Goal: Task Accomplishment & Management: Manage account settings

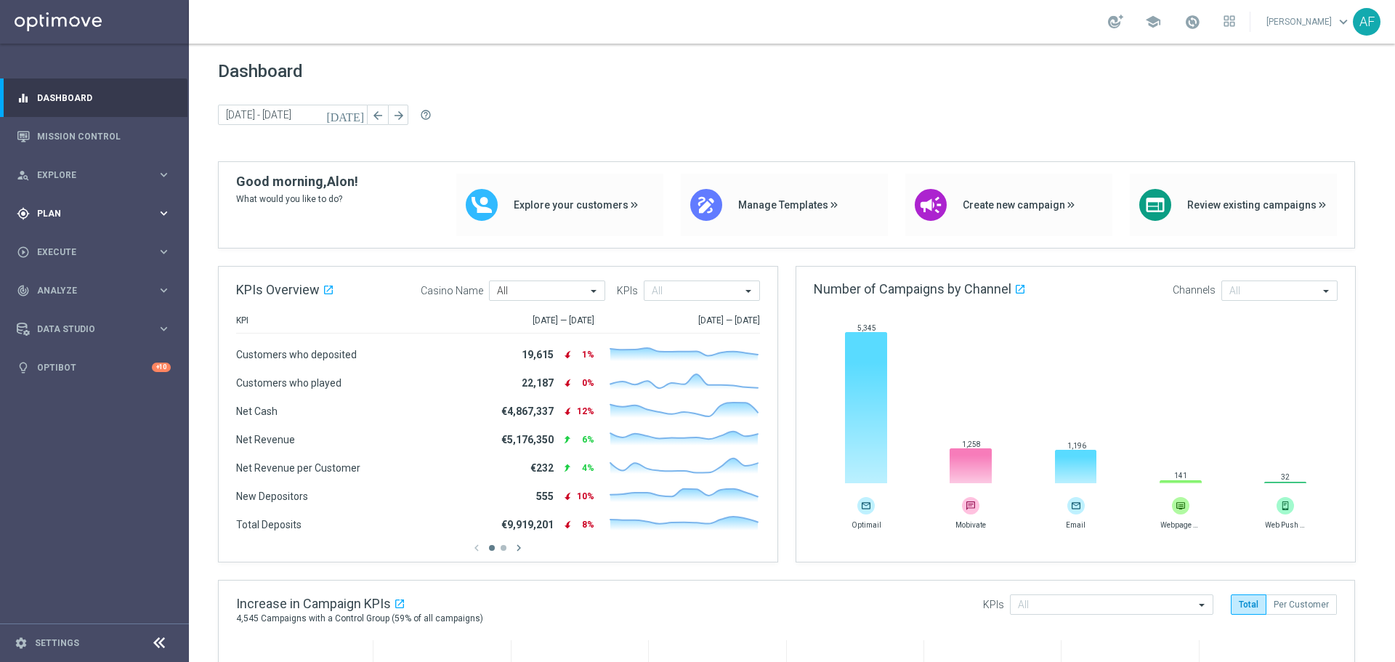
click at [113, 211] on span "Plan" at bounding box center [97, 213] width 120 height 9
click at [87, 243] on link "Target Groups" at bounding box center [94, 244] width 113 height 12
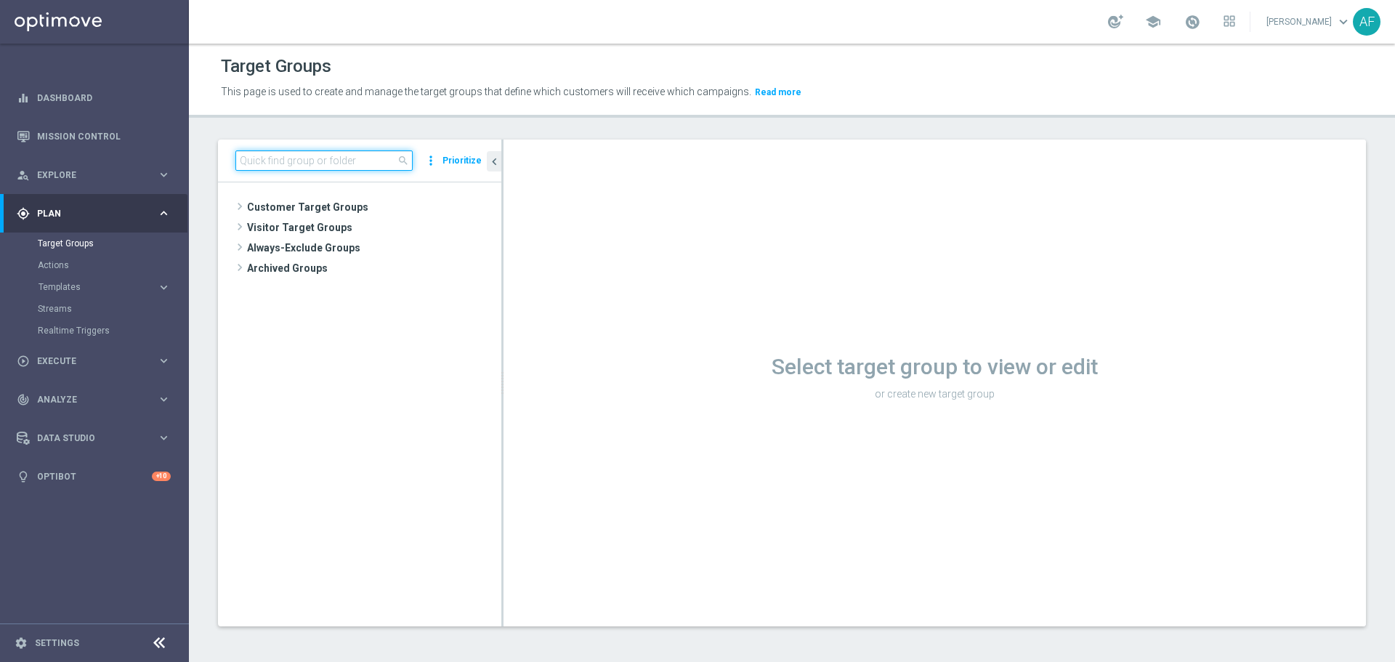
click at [362, 163] on input at bounding box center [323, 160] width 177 height 20
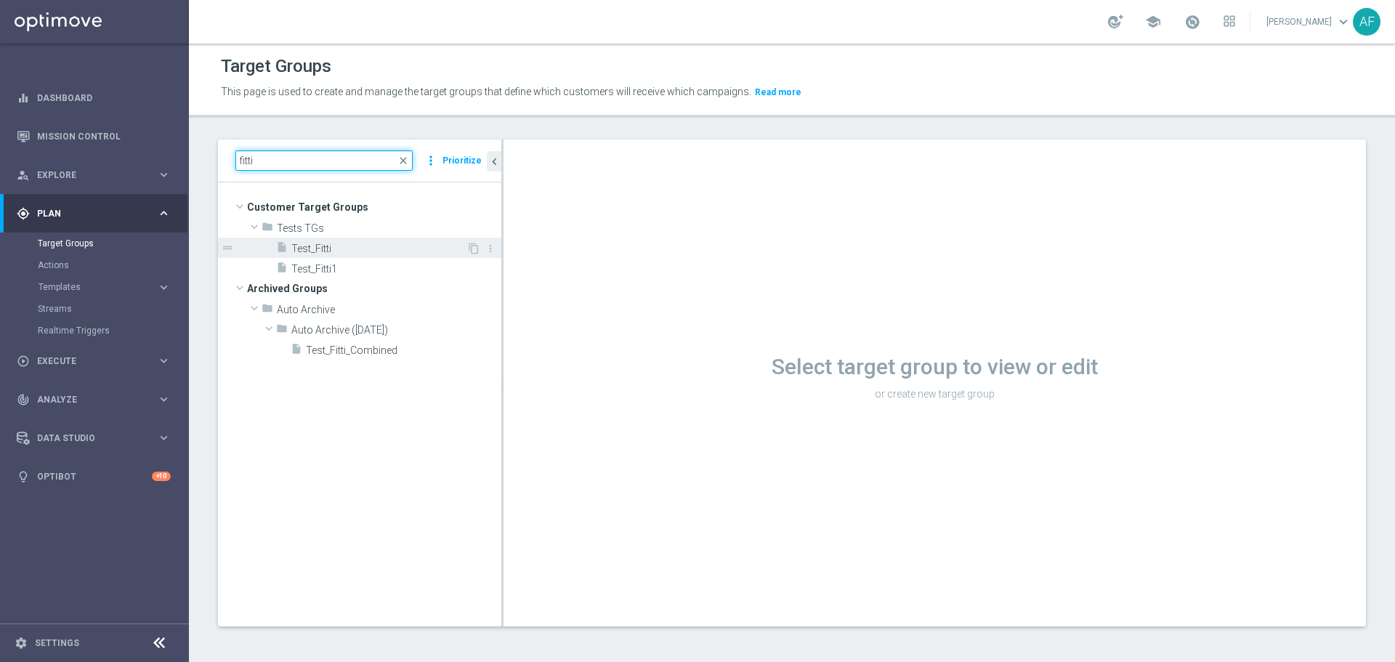
type input "fitti"
click at [371, 241] on div "insert_drive_file Test_Fitti" at bounding box center [371, 248] width 190 height 20
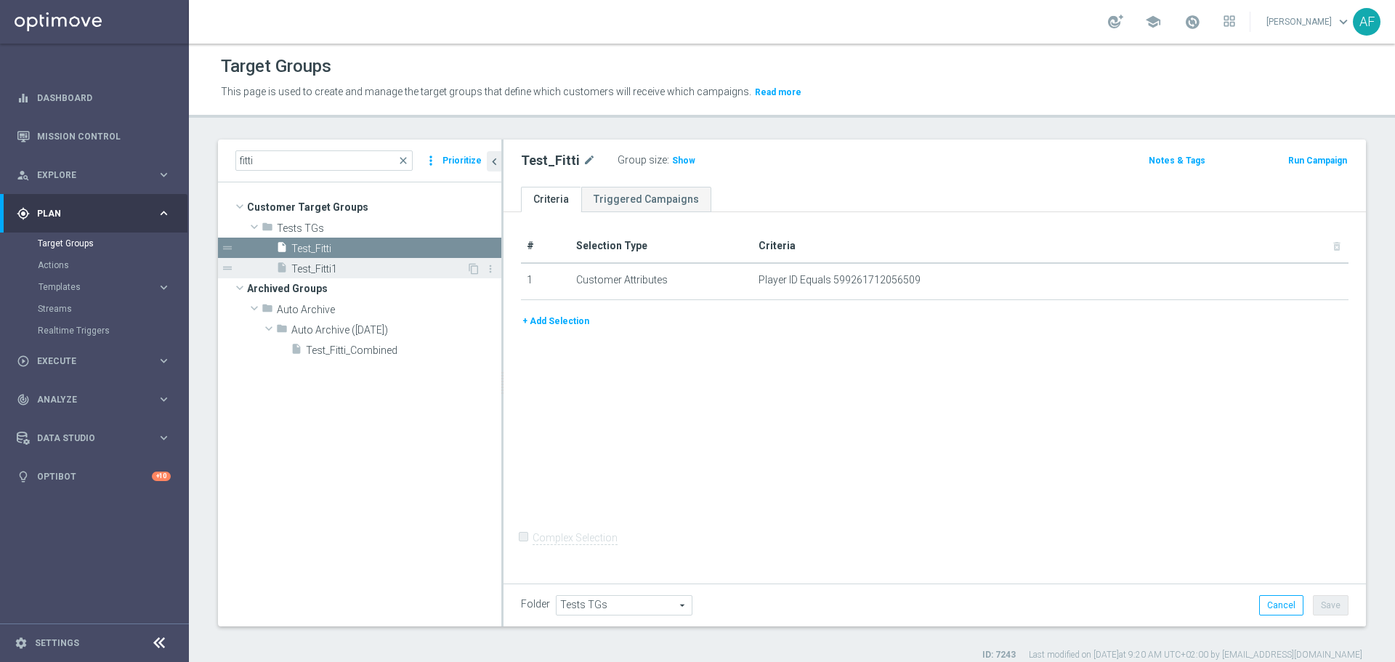
click at [365, 270] on span "Test_Fitti1" at bounding box center [378, 269] width 175 height 12
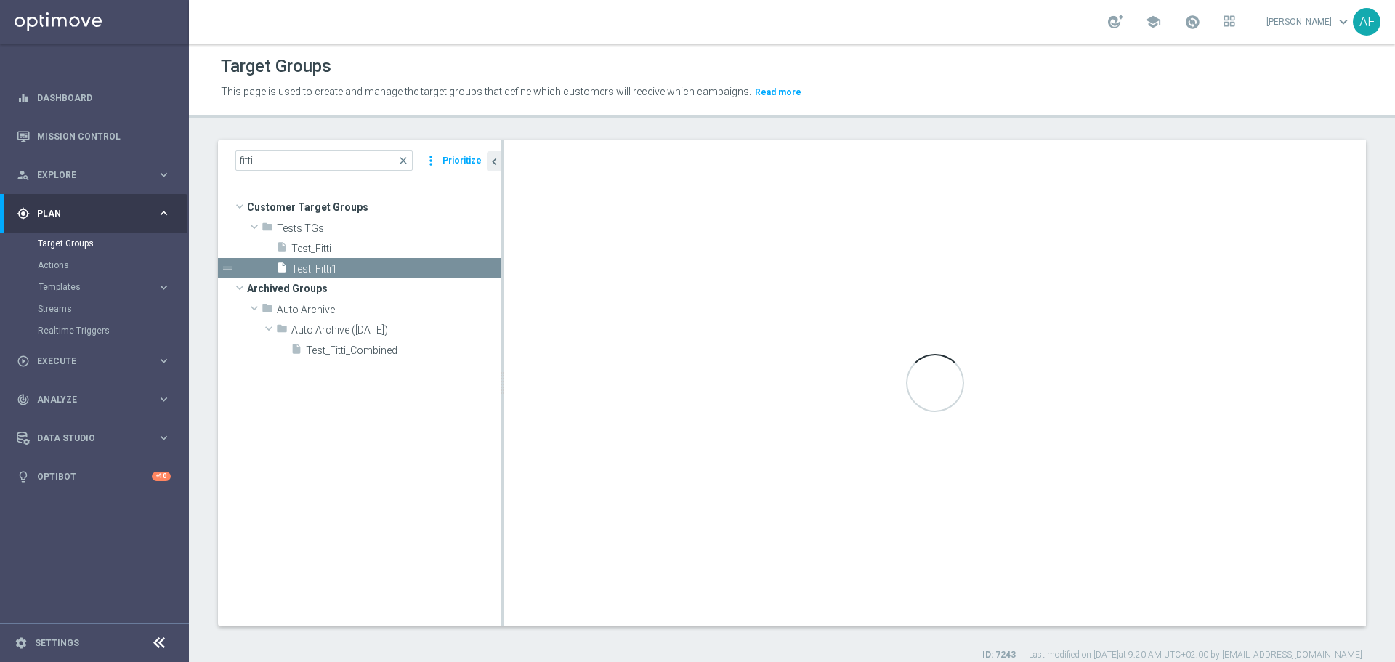
checkbox input "true"
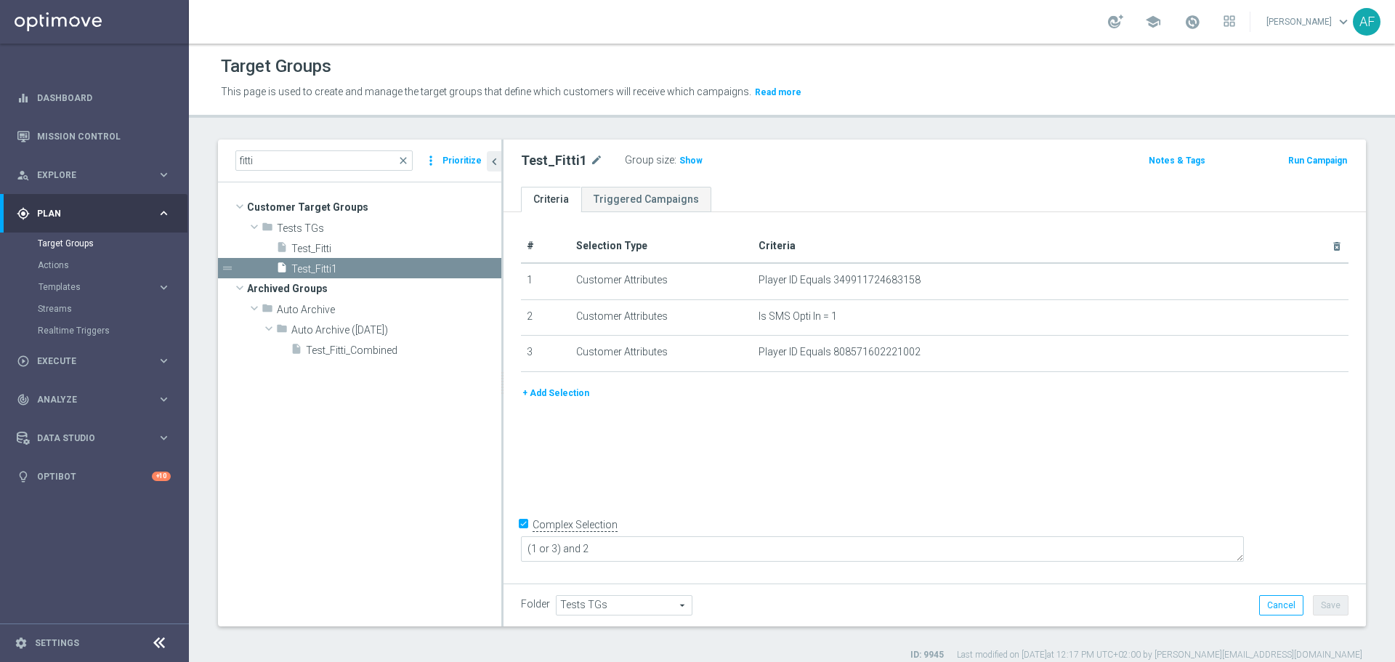
click at [566, 393] on button "+ Add Selection" at bounding box center [556, 393] width 70 height 16
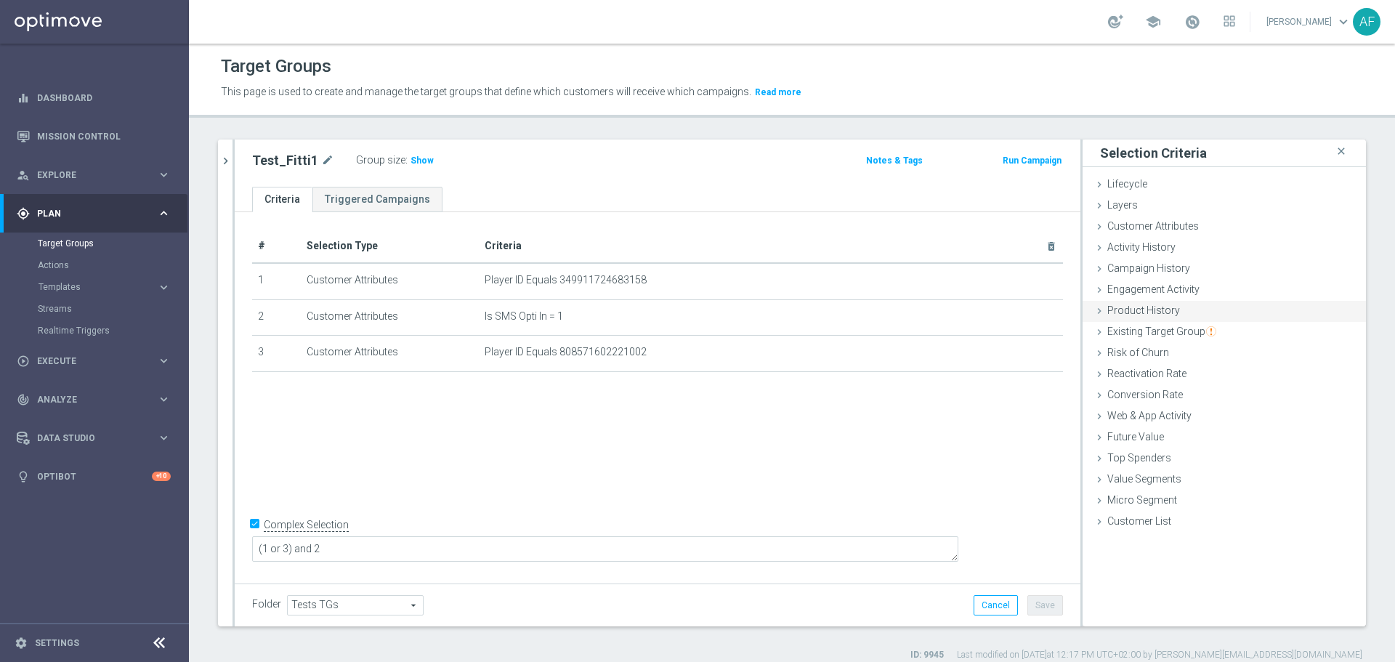
click at [1217, 312] on div "Product History done" at bounding box center [1223, 312] width 283 height 22
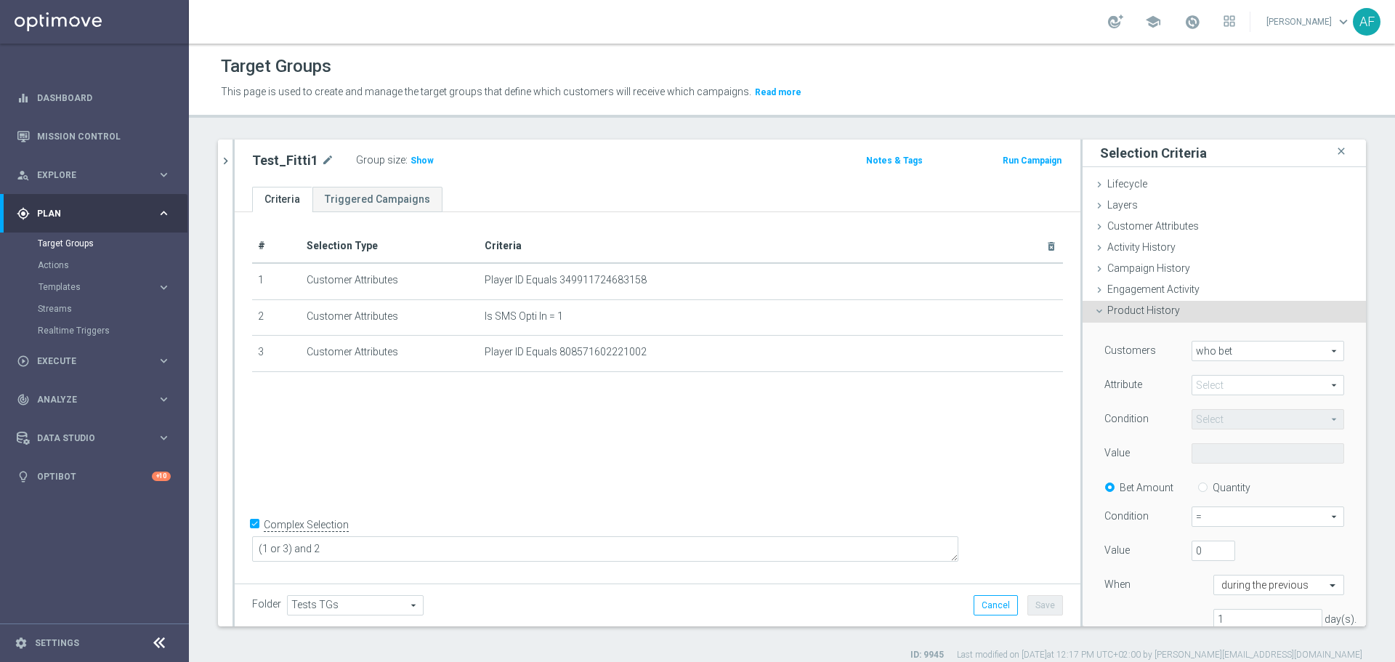
click at [1226, 387] on span at bounding box center [1267, 385] width 151 height 19
click at [1225, 476] on label "Bonus ID" at bounding box center [1267, 482] width 153 height 19
type input "Bonus ID"
type input "Equals"
click at [1220, 457] on span at bounding box center [1267, 453] width 151 height 19
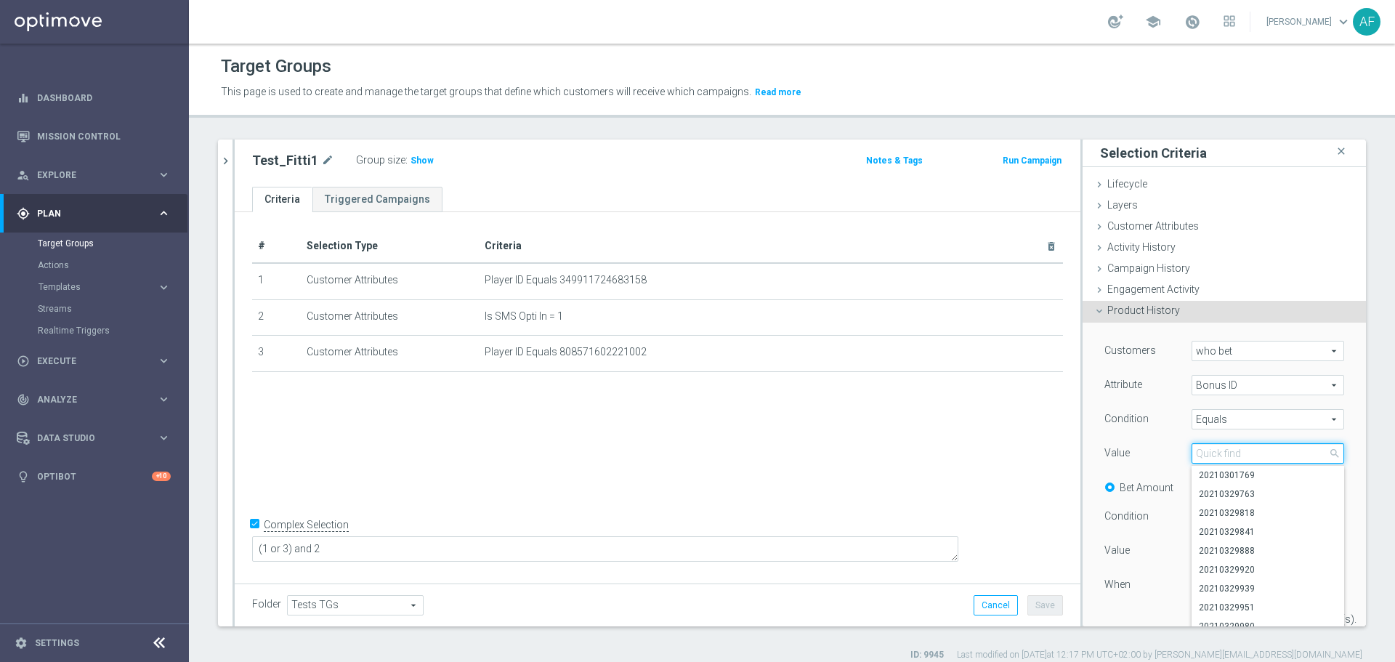
click at [1220, 455] on input "search" at bounding box center [1267, 453] width 153 height 20
paste input "https://enexuss.atlassian.net/servicedesk/customer/portal/4/ESE-2375?sda_source…"
drag, startPoint x: 1305, startPoint y: 453, endPoint x: 1106, endPoint y: 455, distance: 199.0
click at [1106, 455] on div "Value Select arrow_drop_down https://enexuss.atlassian.net/servicedesk/customer…" at bounding box center [1223, 454] width 261 height 23
click at [1213, 454] on span at bounding box center [1267, 453] width 151 height 19
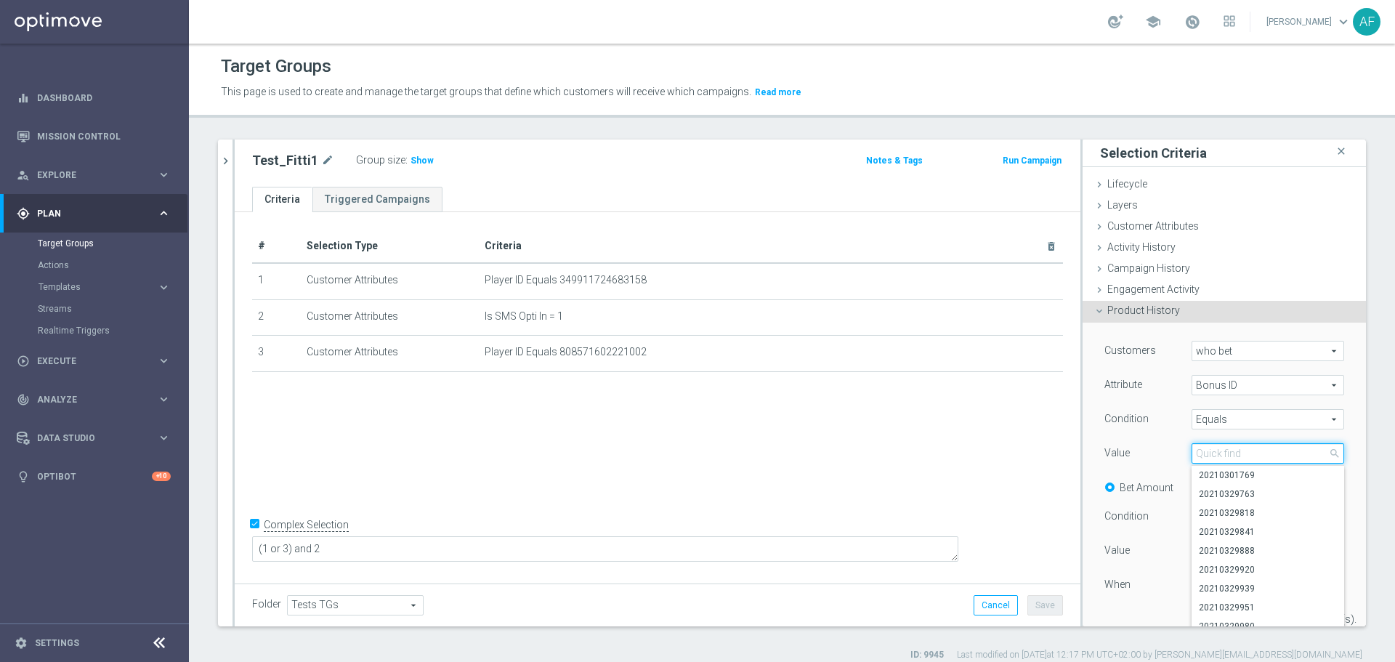
click at [1215, 452] on input "search" at bounding box center [1267, 453] width 153 height 20
paste input "20250826245940"
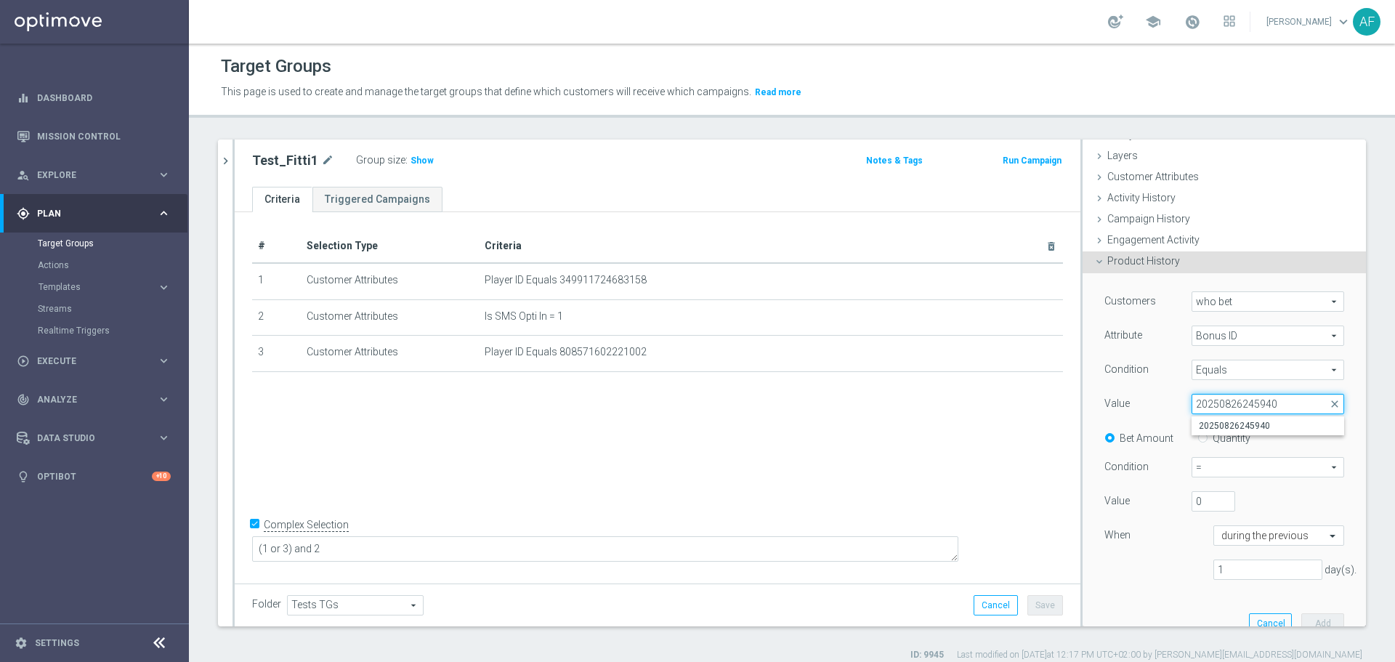
scroll to position [73, 0]
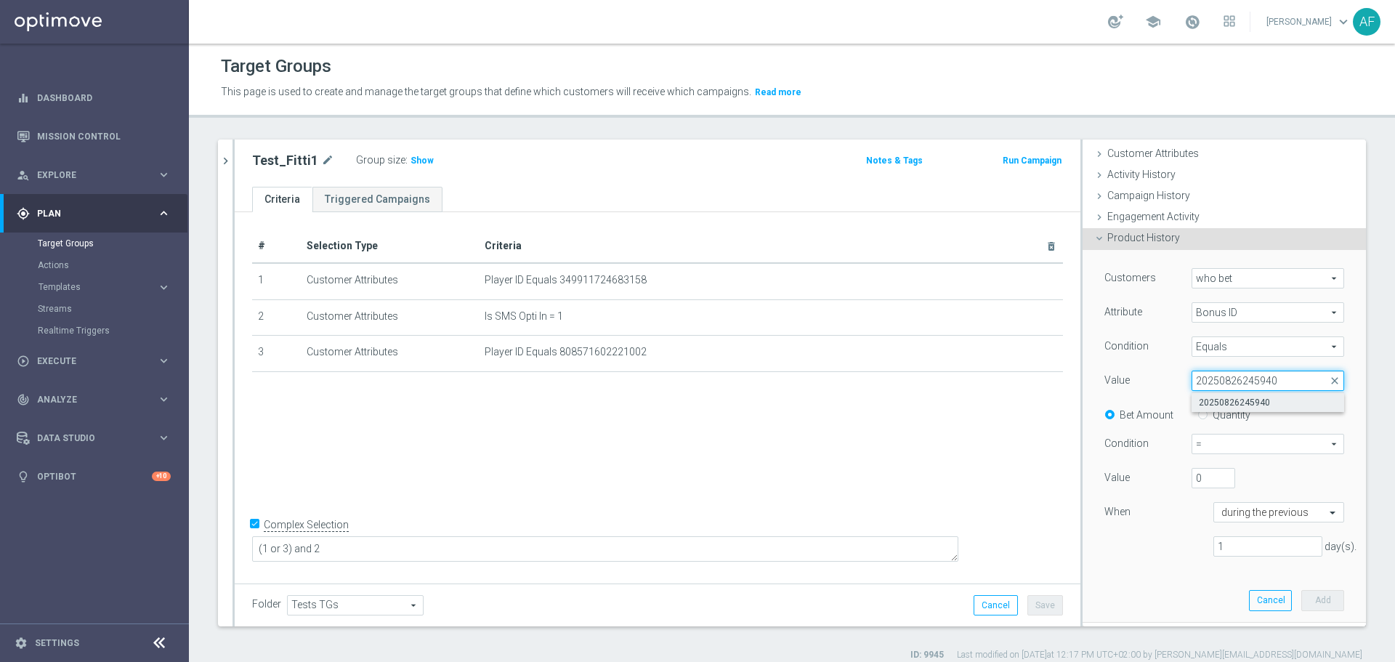
type input "20250826245940"
click at [1229, 405] on span "20250826245940" at bounding box center [1267, 403] width 138 height 12
type input "20250826245940"
